Goal: Task Accomplishment & Management: Complete application form

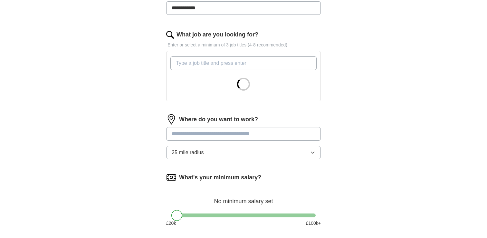
scroll to position [188, 0]
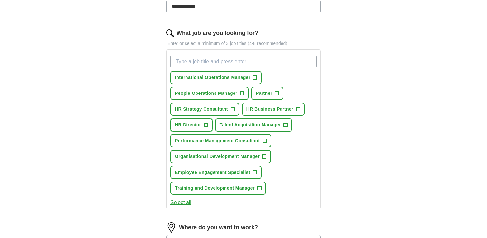
click at [210, 124] on button "HR Director +" at bounding box center [191, 124] width 42 height 13
click at [298, 111] on span "+" at bounding box center [298, 109] width 4 height 5
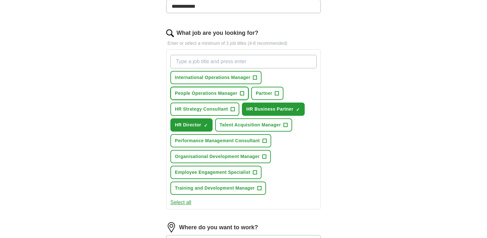
click at [242, 94] on span "+" at bounding box center [242, 93] width 4 height 5
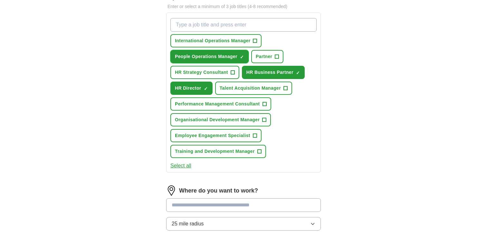
scroll to position [244, 0]
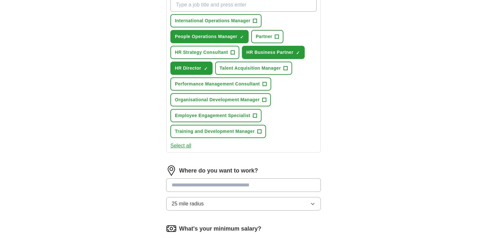
click at [265, 184] on input at bounding box center [243, 185] width 155 height 14
type input "****"
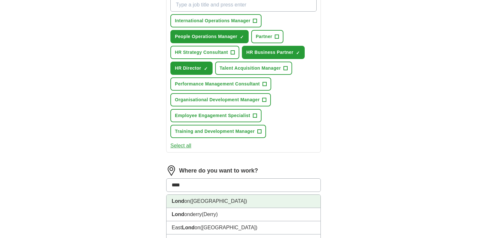
click at [254, 199] on li "Lond on ([GEOGRAPHIC_DATA])" at bounding box center [244, 201] width 154 height 13
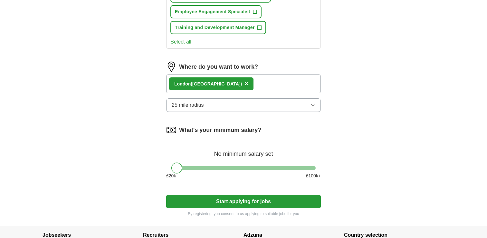
scroll to position [352, 0]
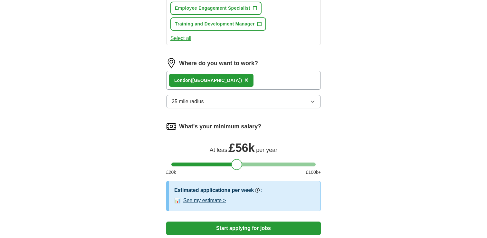
drag, startPoint x: 177, startPoint y: 163, endPoint x: 236, endPoint y: 166, distance: 59.3
click at [236, 166] on div at bounding box center [236, 164] width 11 height 11
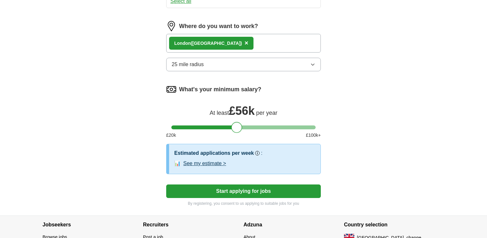
click at [231, 191] on button "Start applying for jobs" at bounding box center [243, 191] width 155 height 14
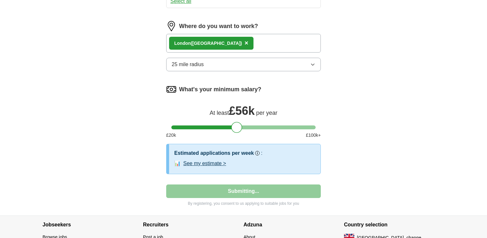
select select "**"
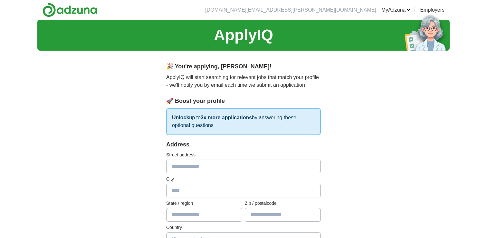
scroll to position [0, 0]
click at [225, 170] on input "text" at bounding box center [243, 166] width 155 height 14
type input "**********"
type input "******"
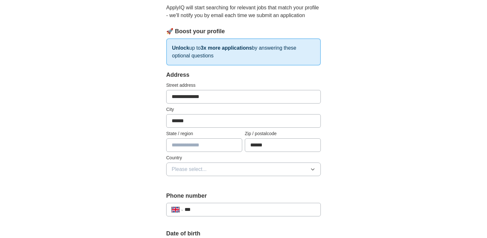
scroll to position [75, 0]
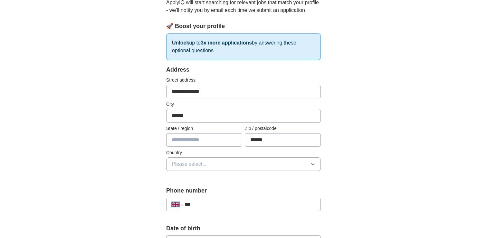
click at [224, 169] on button "Please select..." at bounding box center [243, 164] width 155 height 14
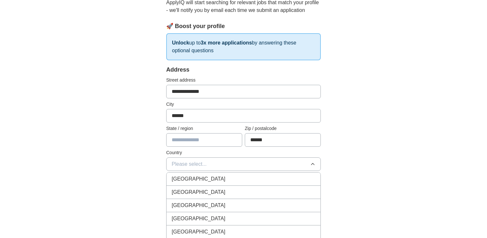
click at [224, 176] on div "[GEOGRAPHIC_DATA]" at bounding box center [244, 179] width 144 height 8
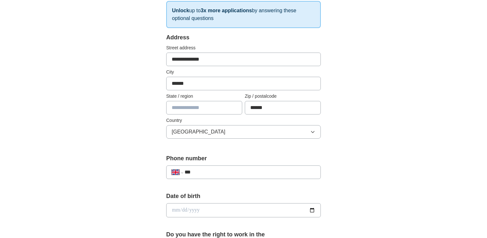
scroll to position [108, 0]
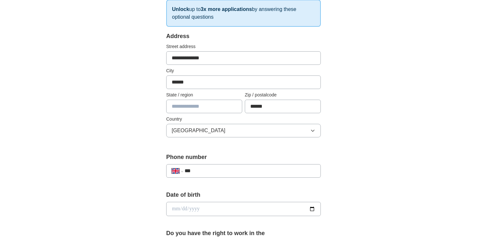
click at [222, 168] on input "***" at bounding box center [250, 171] width 131 height 8
type input "**********"
click at [217, 209] on input "date" at bounding box center [243, 209] width 155 height 14
type input "**********"
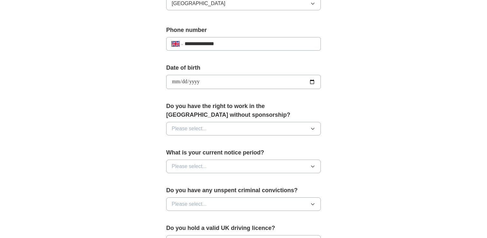
scroll to position [240, 0]
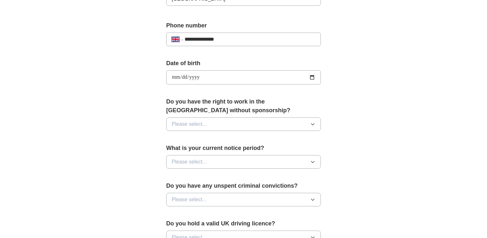
click at [208, 117] on div "Do you have the right to work in the [GEOGRAPHIC_DATA] without sponsorship? Ple…" at bounding box center [243, 116] width 155 height 39
click at [207, 124] on button "Please select..." at bounding box center [243, 124] width 155 height 14
click at [201, 139] on div "Yes" at bounding box center [244, 139] width 144 height 8
click at [208, 164] on button "Please select..." at bounding box center [243, 162] width 155 height 14
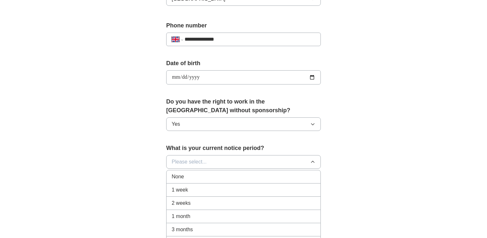
click at [206, 174] on div "None" at bounding box center [244, 177] width 144 height 8
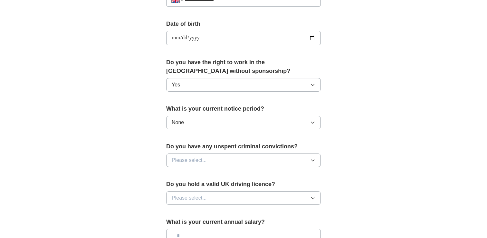
scroll to position [280, 0]
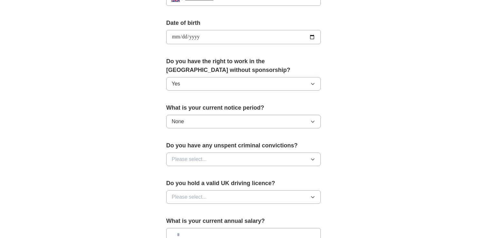
click at [207, 162] on button "Please select..." at bounding box center [243, 159] width 155 height 14
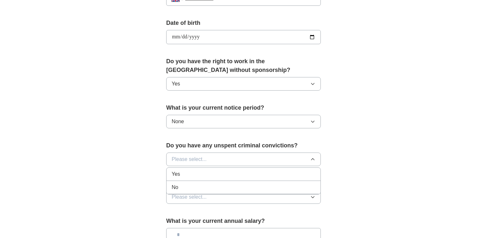
click at [207, 173] on div "Yes" at bounding box center [244, 174] width 144 height 8
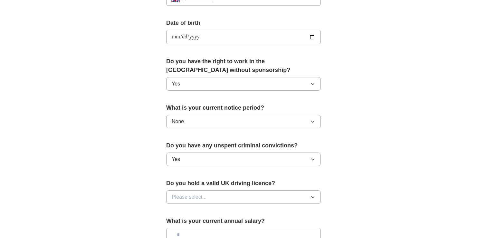
click at [206, 161] on button "Yes" at bounding box center [243, 159] width 155 height 14
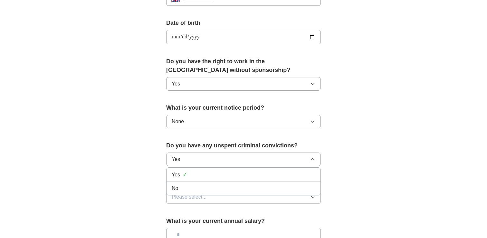
click at [205, 186] on div "No" at bounding box center [244, 188] width 144 height 8
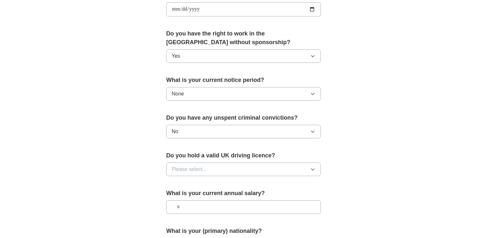
scroll to position [318, 0]
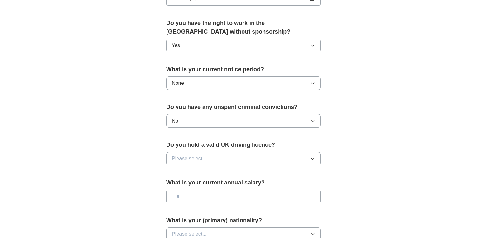
click at [205, 156] on span "Please select..." at bounding box center [189, 159] width 35 height 8
click at [203, 176] on div "Yes" at bounding box center [244, 173] width 144 height 8
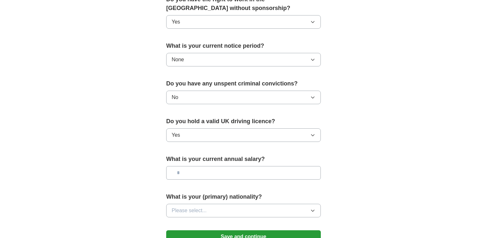
scroll to position [350, 0]
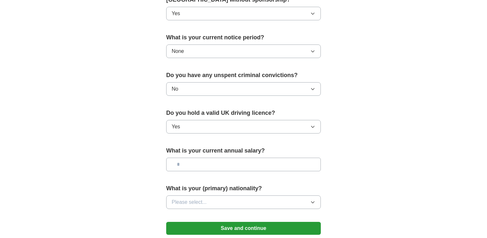
click at [202, 168] on input "text" at bounding box center [243, 165] width 155 height 14
type input "*******"
click at [211, 199] on button "Please select..." at bounding box center [243, 202] width 155 height 14
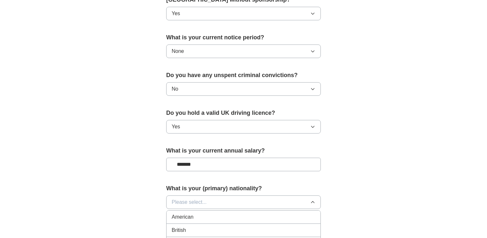
click at [211, 201] on button "Please select..." at bounding box center [243, 202] width 155 height 14
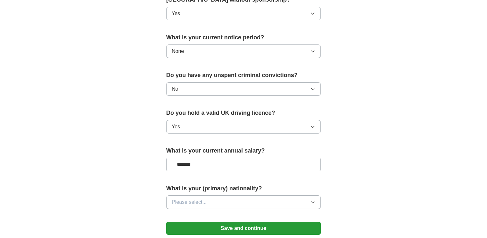
click at [211, 201] on button "Please select..." at bounding box center [243, 202] width 155 height 14
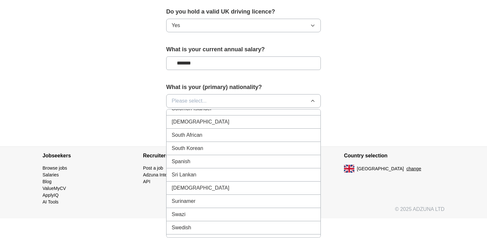
scroll to position [2131, 0]
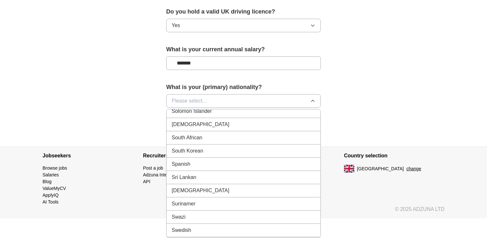
click at [210, 167] on div "Spanish" at bounding box center [244, 164] width 144 height 8
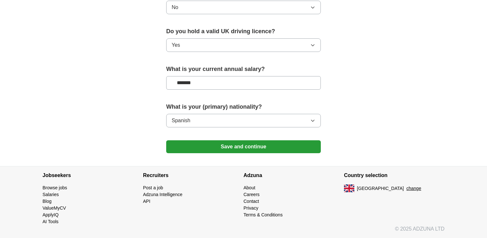
click at [205, 143] on button "Save and continue" at bounding box center [243, 146] width 155 height 13
